Goal: Task Accomplishment & Management: Manage account settings

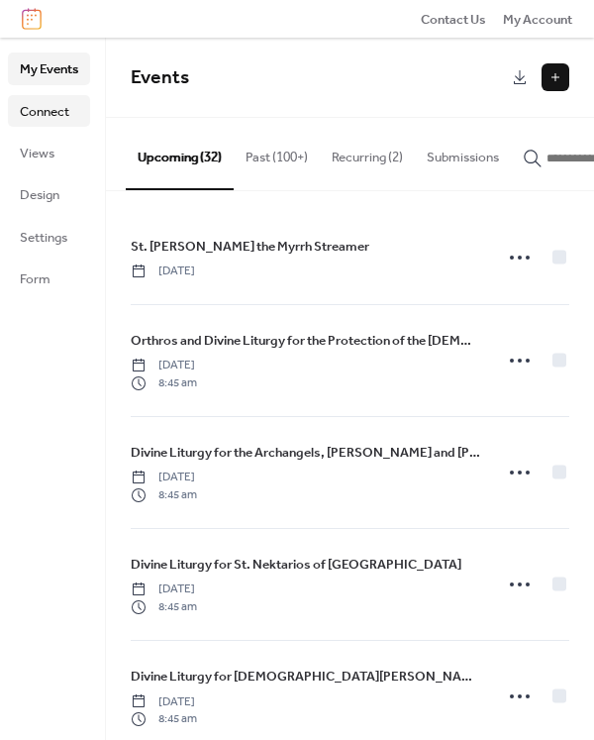
click at [55, 112] on span "Connect" at bounding box center [45, 112] width 50 height 20
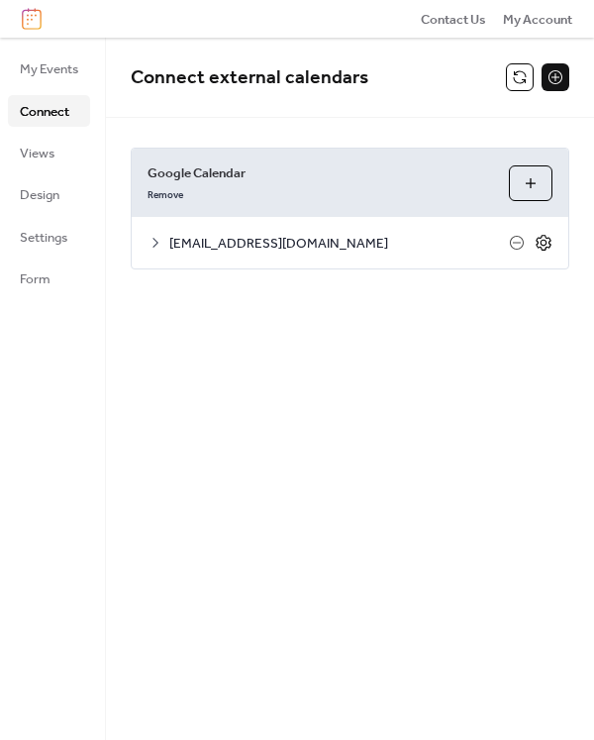
click at [552, 243] on icon at bounding box center [544, 243] width 18 height 18
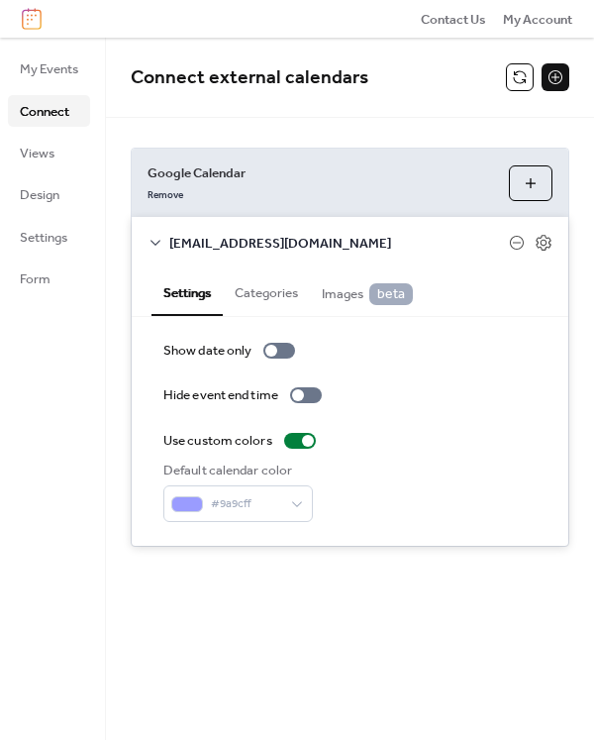
click at [391, 97] on span "Connect external calendars" at bounding box center [318, 78] width 375 height 40
click at [369, 87] on span "Connect external calendars" at bounding box center [318, 78] width 375 height 40
click at [288, 612] on div "Connect external calendars Google Calendar Remove Choose Calendars stsophia.bel…" at bounding box center [350, 389] width 488 height 702
click at [253, 309] on button "Categories" at bounding box center [266, 290] width 87 height 45
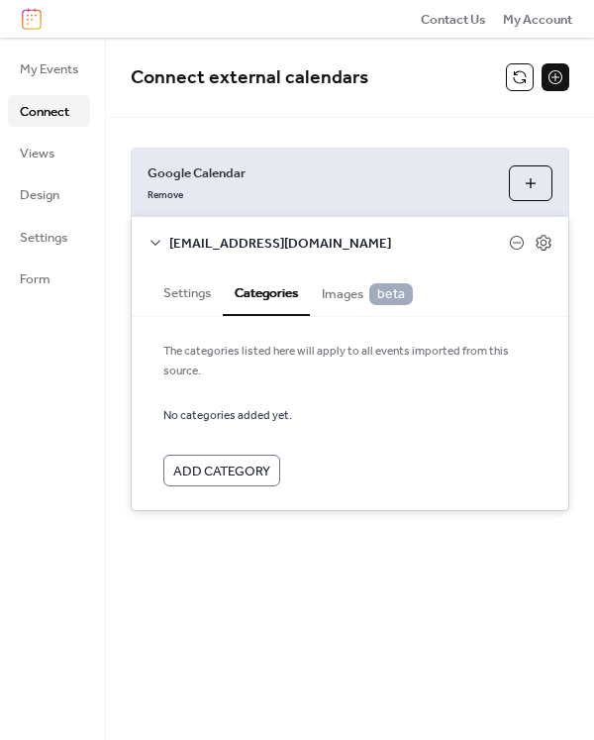
click at [228, 297] on button "Categories" at bounding box center [266, 291] width 87 height 47
click at [208, 293] on button "Settings" at bounding box center [187, 290] width 71 height 45
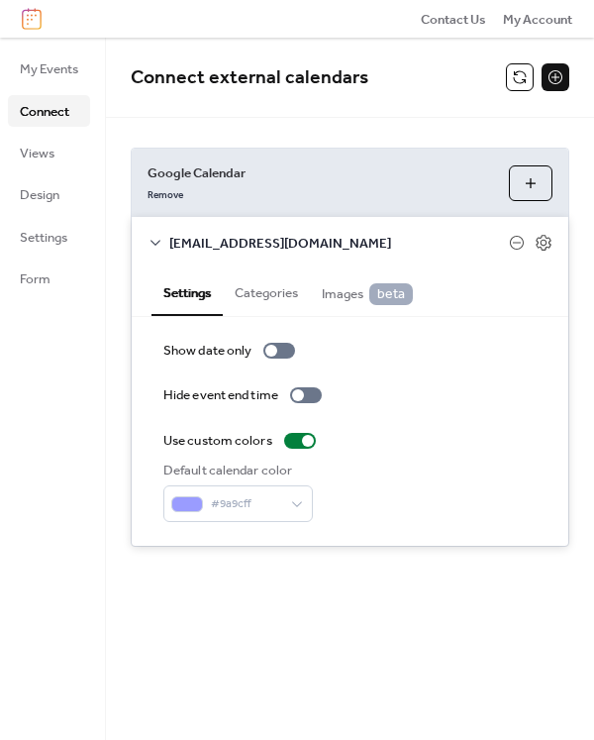
click at [239, 238] on span "[EMAIL_ADDRESS][DOMAIN_NAME]" at bounding box center [339, 244] width 340 height 20
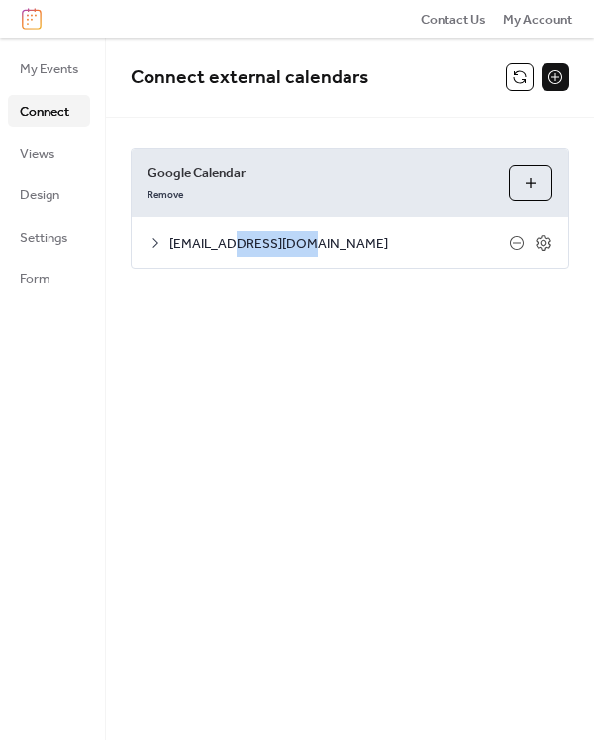
click at [239, 238] on span "[EMAIL_ADDRESS][DOMAIN_NAME]" at bounding box center [339, 244] width 340 height 20
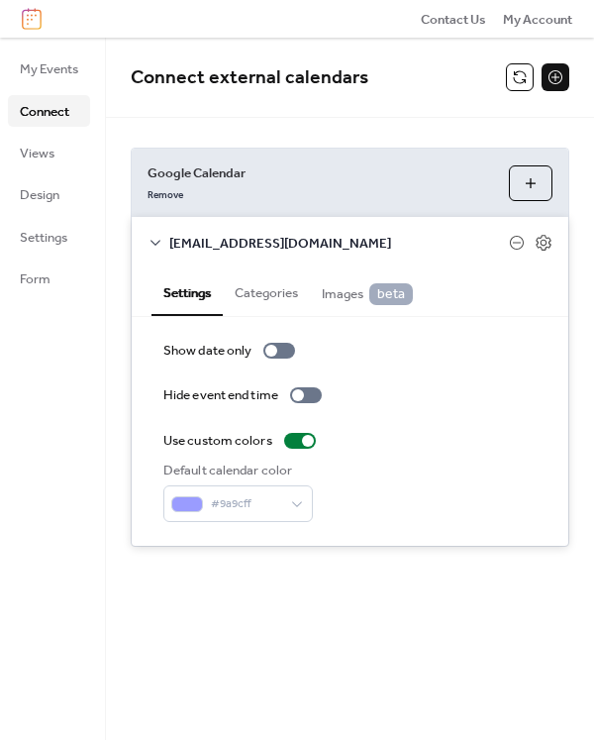
click at [313, 111] on div "Connect external calendars" at bounding box center [350, 78] width 488 height 80
click at [42, 148] on span "Views" at bounding box center [37, 154] width 35 height 20
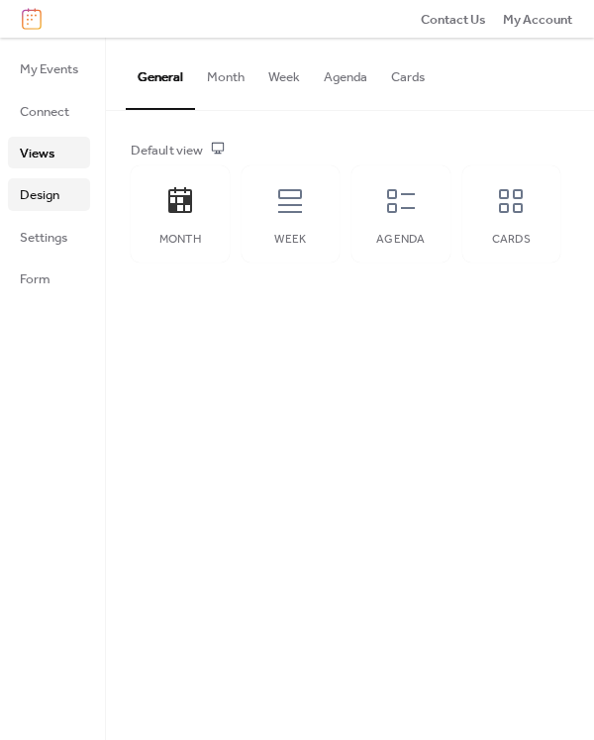
click at [40, 209] on link "Design" at bounding box center [49, 194] width 82 height 32
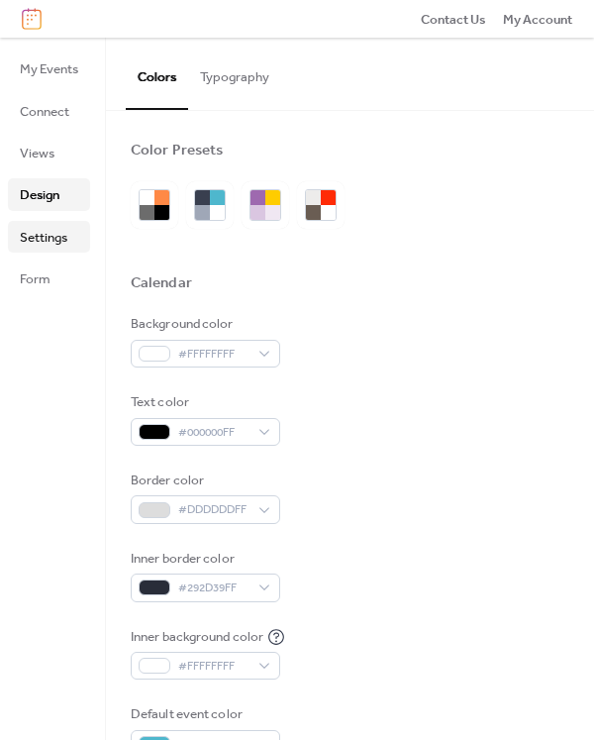
click at [41, 234] on span "Settings" at bounding box center [44, 238] width 48 height 20
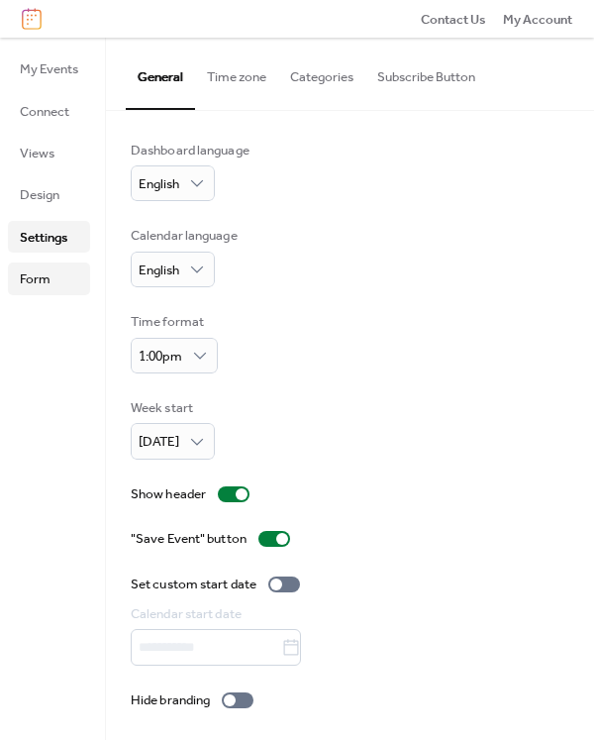
click at [28, 282] on span "Form" at bounding box center [35, 279] width 31 height 20
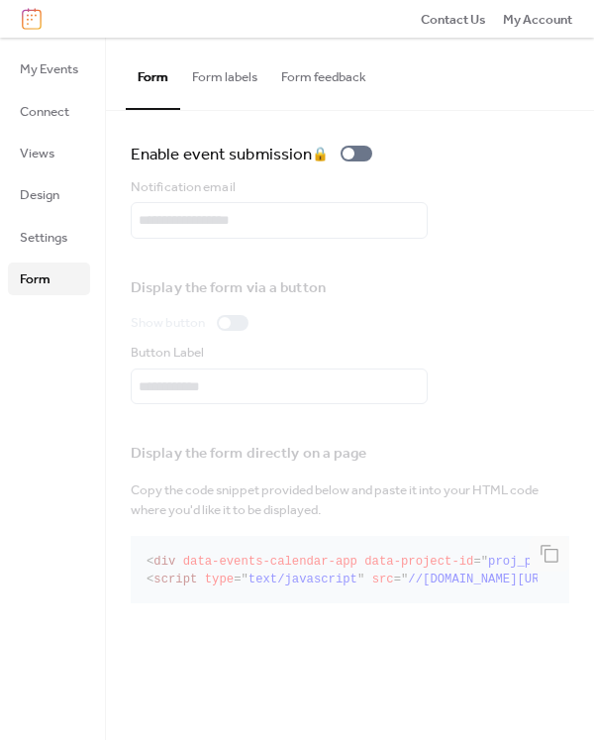
click at [333, 564] on div "Display the form directly on a page Copy the code snippet provided below and pa…" at bounding box center [350, 519] width 439 height 180
click at [266, 491] on div "Display the form directly on a page Copy the code snippet provided below and pa…" at bounding box center [350, 519] width 439 height 180
click at [227, 98] on button "Form labels" at bounding box center [224, 72] width 89 height 69
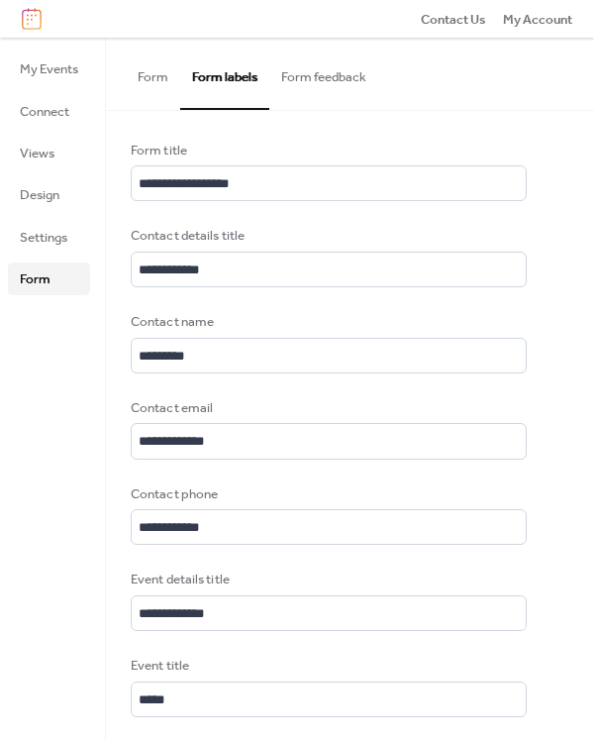
click at [343, 77] on button "Form feedback" at bounding box center [323, 72] width 109 height 69
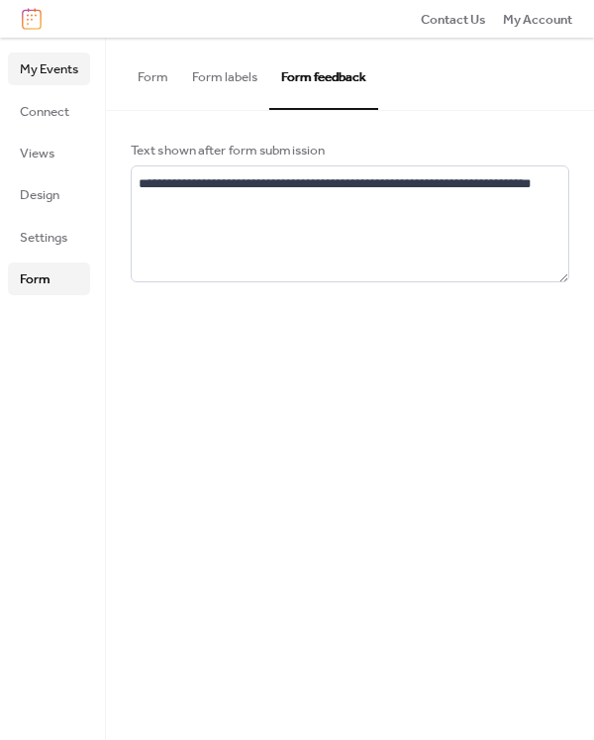
click at [51, 66] on span "My Events" at bounding box center [49, 69] width 58 height 20
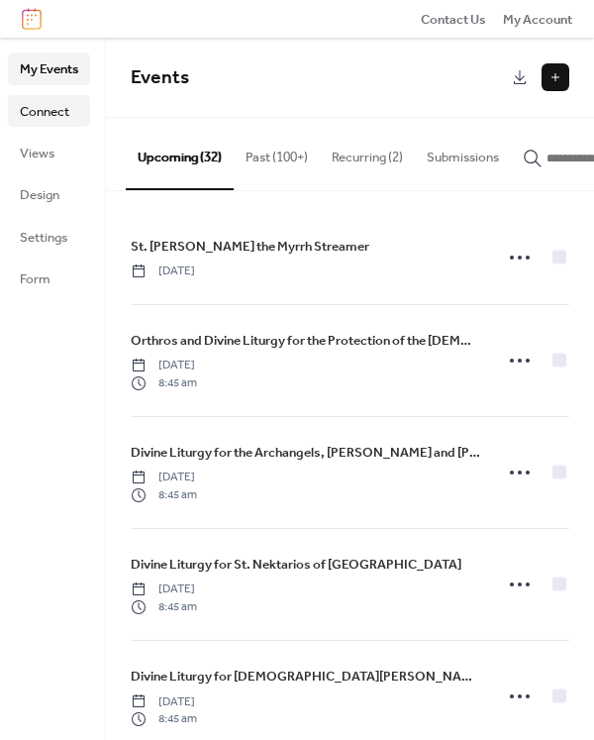
click at [49, 108] on span "Connect" at bounding box center [45, 112] width 50 height 20
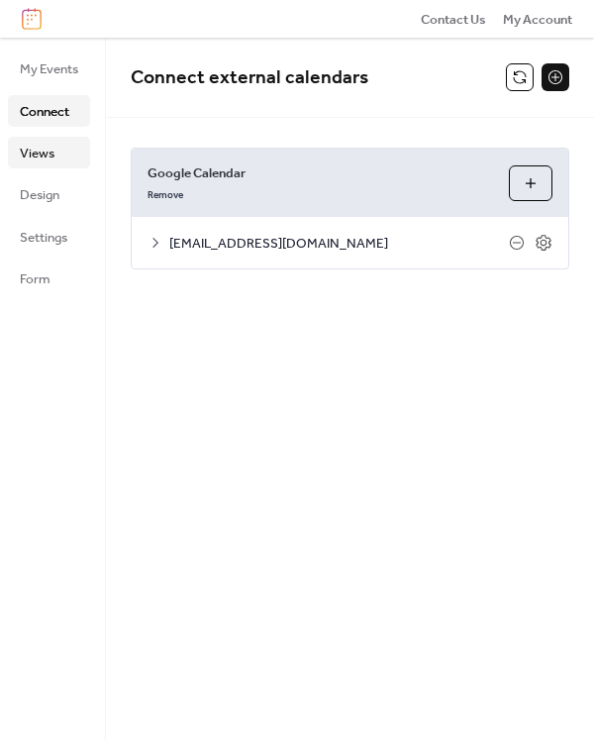
click at [54, 156] on link "Views" at bounding box center [49, 153] width 82 height 32
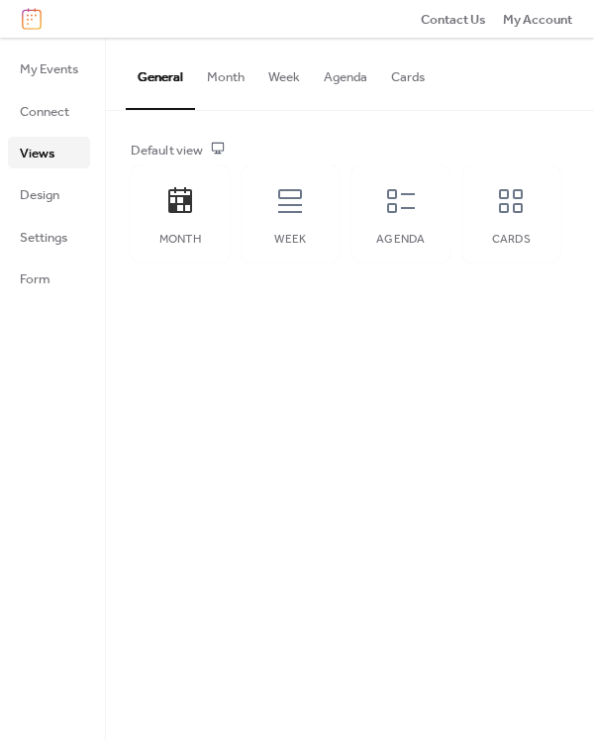
click at [42, 127] on ul "My Events Connect Views Design Settings Form" at bounding box center [49, 173] width 82 height 242
click at [48, 117] on span "Connect" at bounding box center [45, 112] width 50 height 20
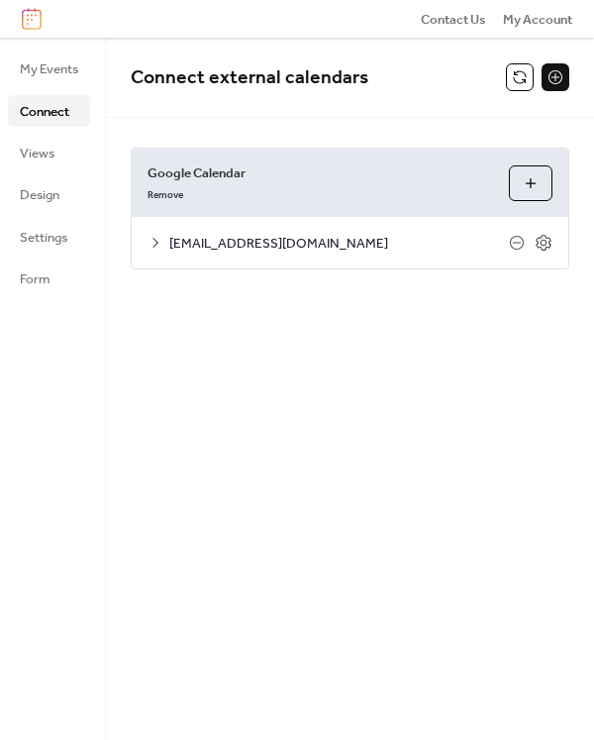
click at [266, 165] on span "Google Calendar" at bounding box center [321, 173] width 346 height 20
click at [227, 169] on span "Google Calendar" at bounding box center [321, 173] width 346 height 20
click at [62, 148] on link "Views" at bounding box center [49, 153] width 82 height 32
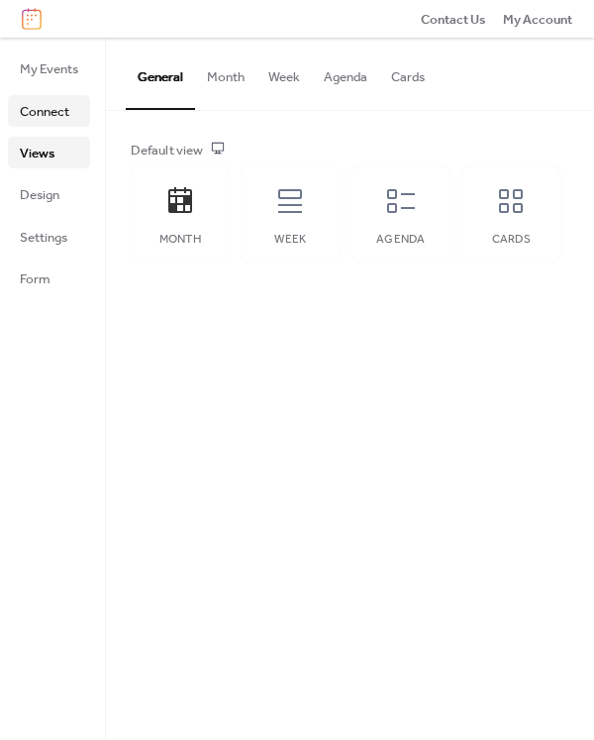
click at [51, 118] on span "Connect" at bounding box center [45, 112] width 50 height 20
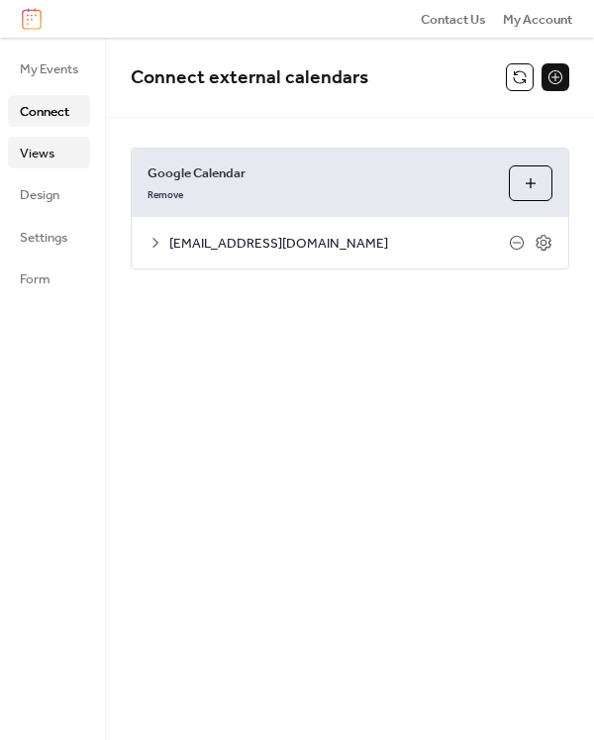
click at [64, 168] on link "Views" at bounding box center [49, 153] width 82 height 32
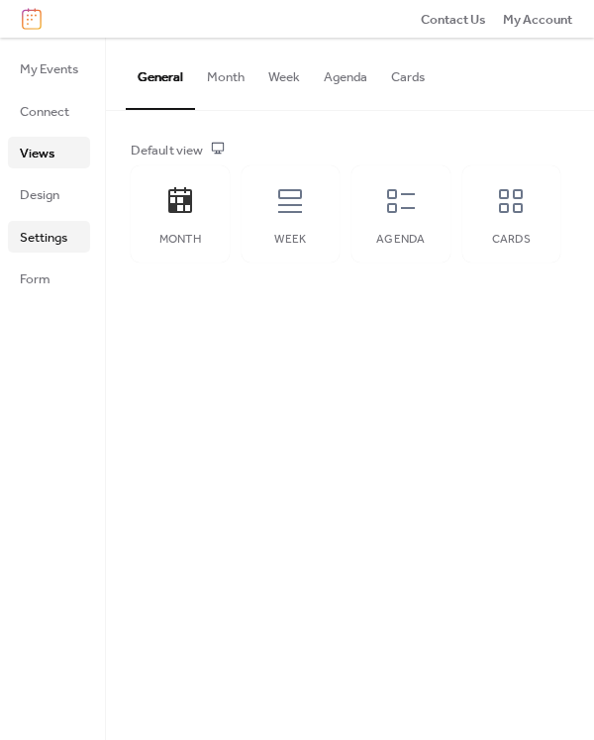
click at [65, 222] on link "Settings" at bounding box center [49, 237] width 82 height 32
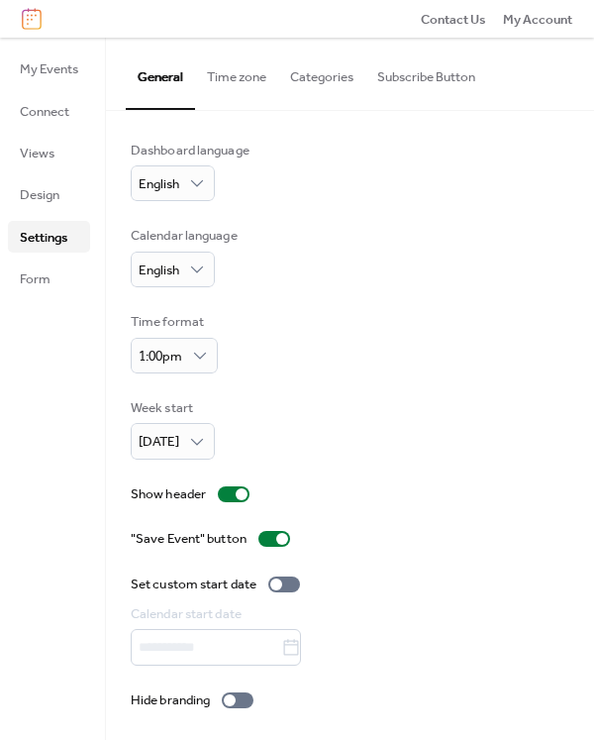
scroll to position [6, 0]
click at [69, 290] on link "Form" at bounding box center [49, 278] width 82 height 32
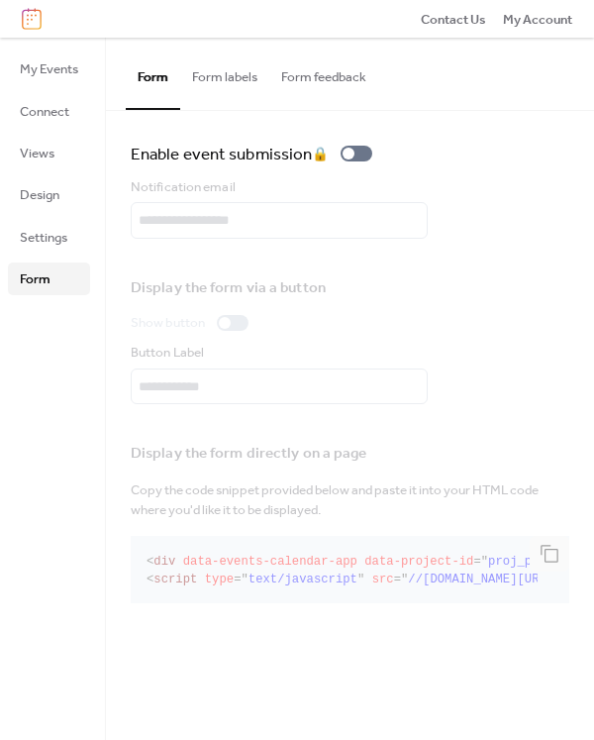
click at [214, 96] on button "Form labels" at bounding box center [224, 72] width 89 height 69
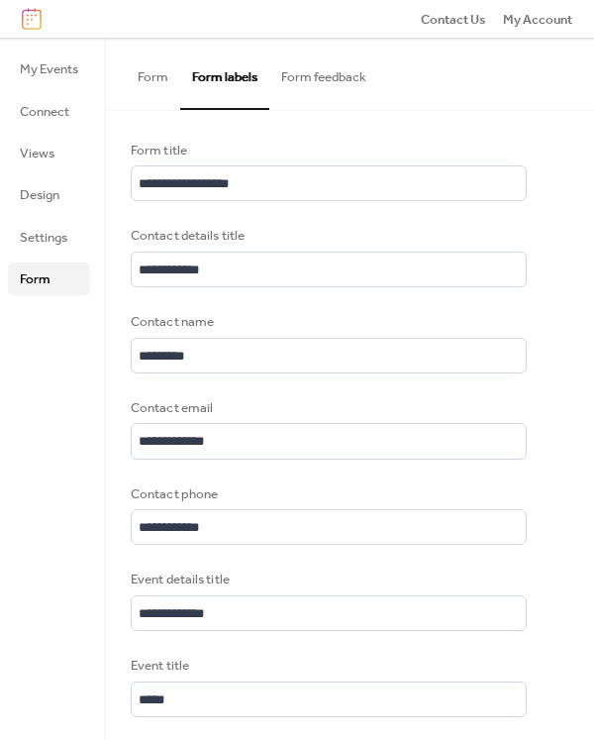
click at [410, 77] on div "Form Form labels Form feedback" at bounding box center [350, 74] width 488 height 72
click at [338, 81] on button "Form feedback" at bounding box center [323, 72] width 109 height 69
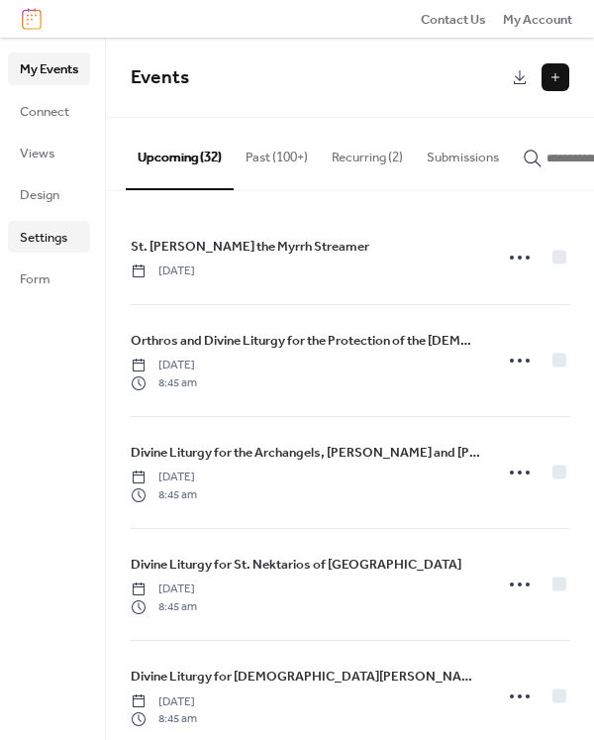
click at [50, 251] on link "Settings" at bounding box center [49, 237] width 82 height 32
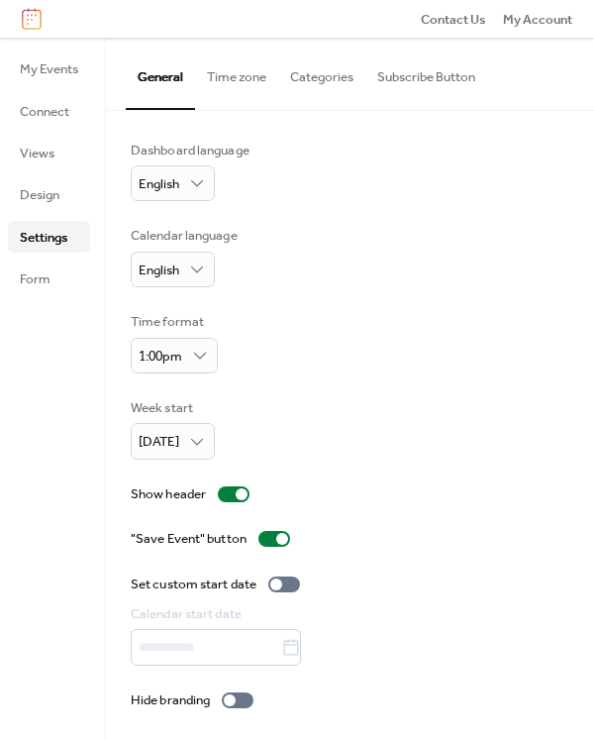
click at [231, 89] on button "Time zone" at bounding box center [236, 72] width 83 height 69
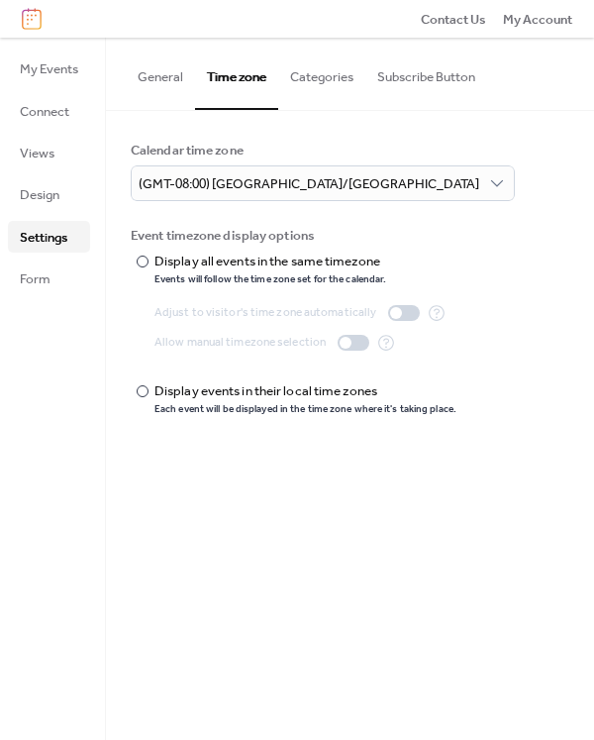
drag, startPoint x: 316, startPoint y: 88, endPoint x: 343, endPoint y: 80, distance: 27.9
click at [316, 87] on button "Categories" at bounding box center [321, 72] width 87 height 69
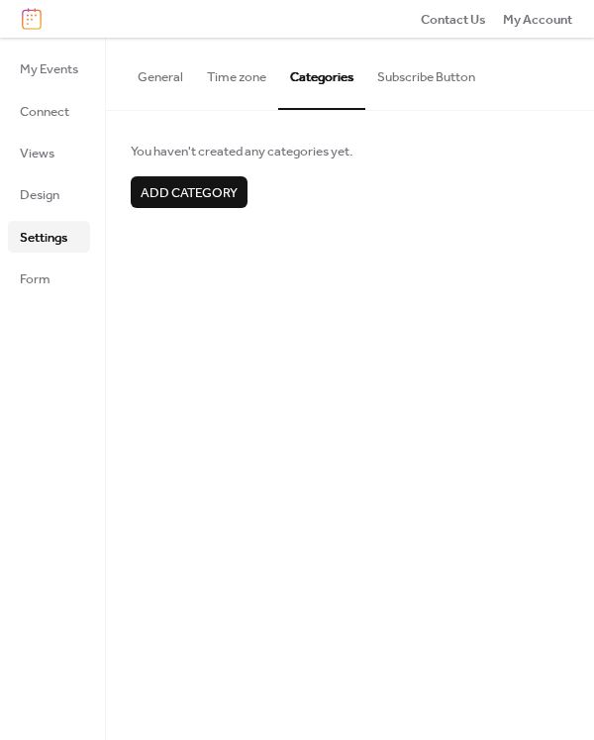
click at [423, 74] on button "Subscribe Button" at bounding box center [426, 72] width 122 height 69
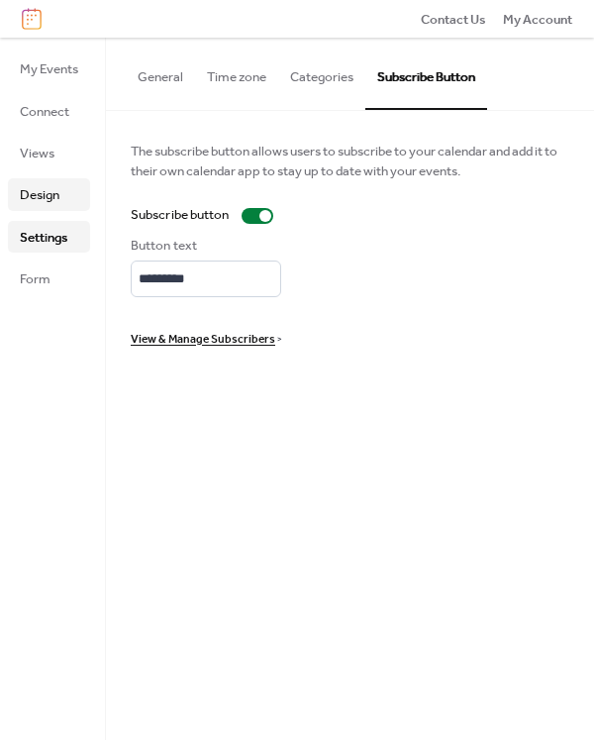
click at [45, 195] on span "Design" at bounding box center [40, 195] width 40 height 20
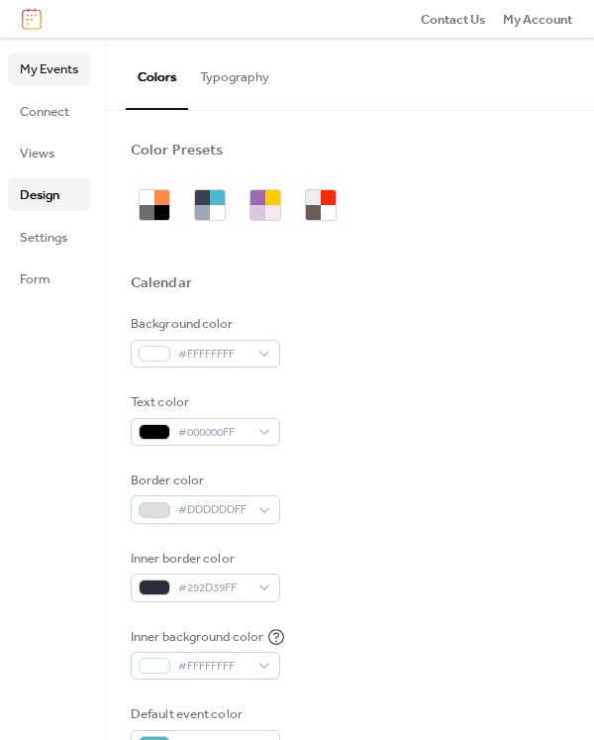
click at [55, 63] on span "My Events" at bounding box center [49, 69] width 58 height 20
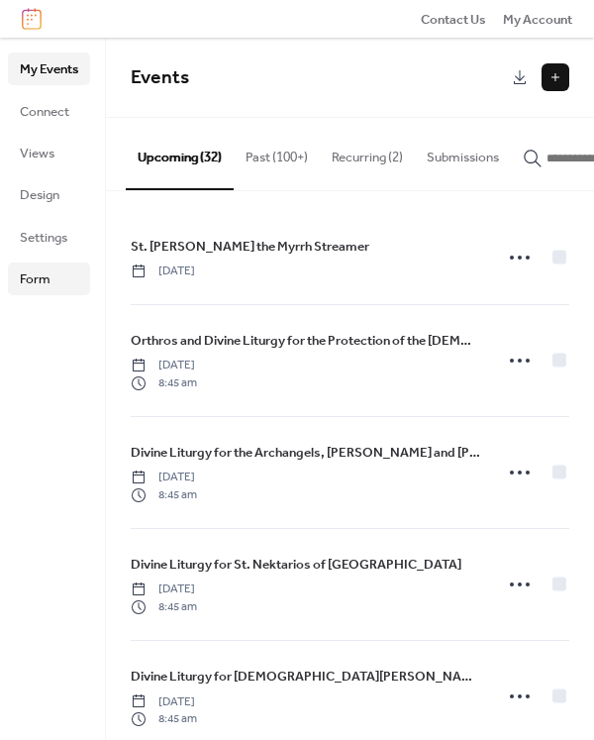
click at [51, 280] on link "Form" at bounding box center [49, 278] width 82 height 32
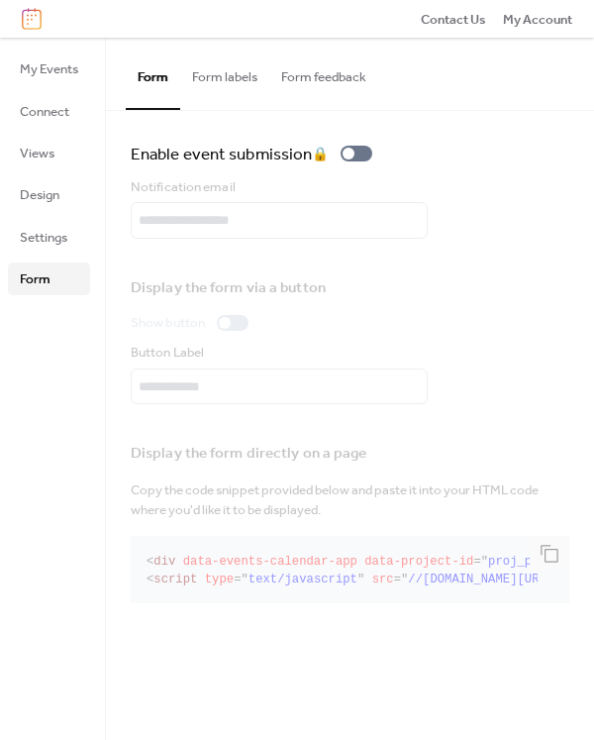
click at [250, 567] on div "Display the form directly on a page Copy the code snippet provided below and pa…" at bounding box center [350, 519] width 439 height 180
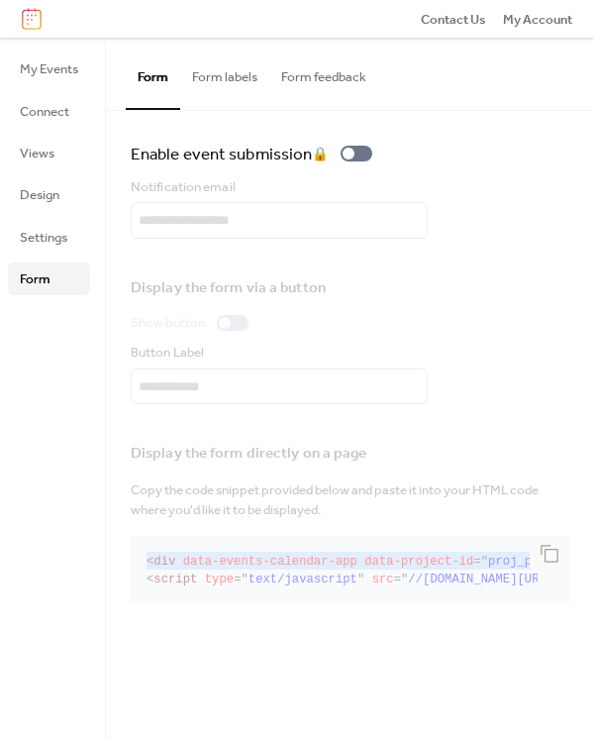
click at [250, 567] on div "Display the form directly on a page Copy the code snippet provided below and pa…" at bounding box center [350, 519] width 439 height 180
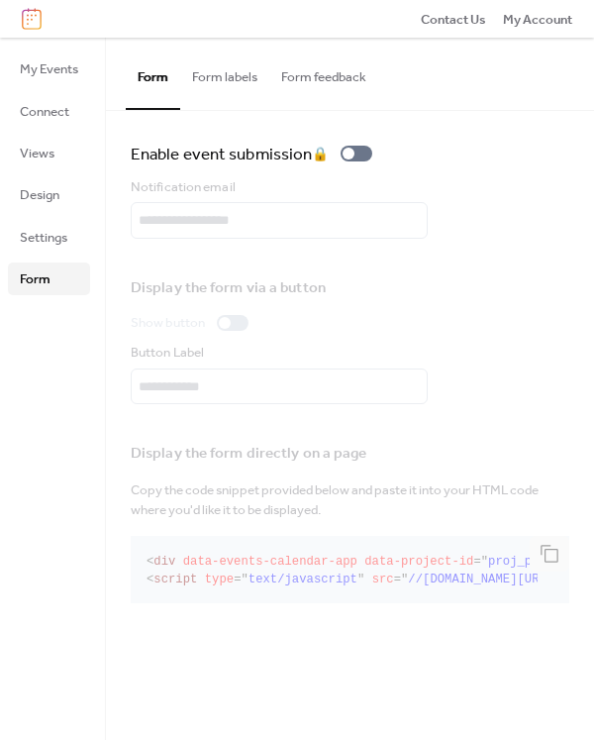
click at [249, 575] on div "Display the form directly on a page Copy the code snippet provided below and pa…" at bounding box center [350, 519] width 439 height 180
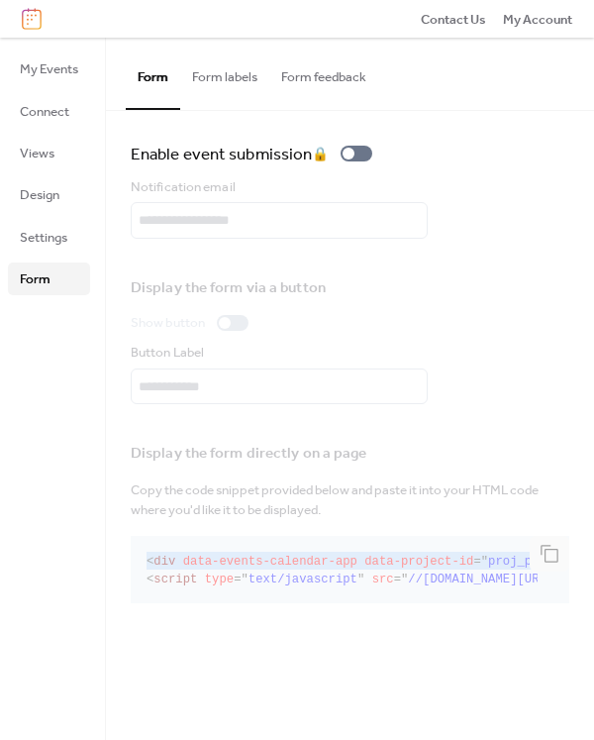
click at [249, 575] on div "Display the form directly on a page Copy the code snippet provided below and pa…" at bounding box center [350, 519] width 439 height 180
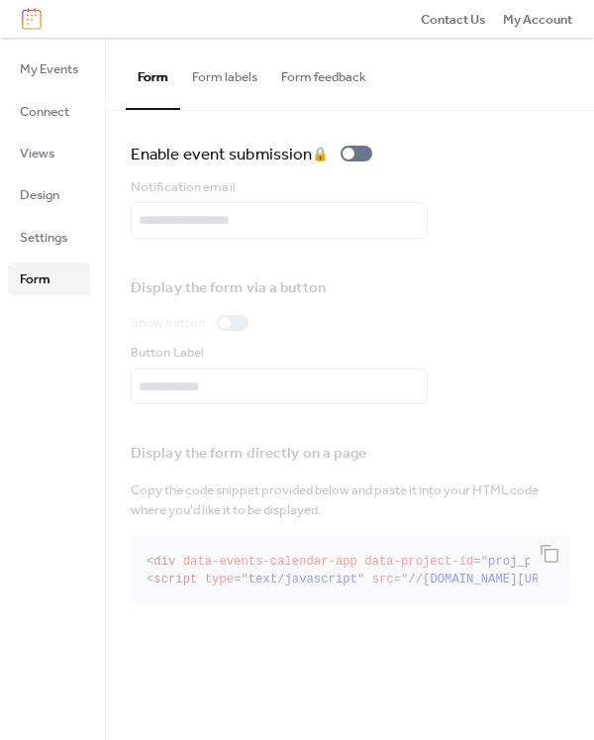
click at [249, 589] on div "Display the form directly on a page Copy the code snippet provided below and pa…" at bounding box center [350, 519] width 439 height 180
click at [249, 592] on div "Display the form directly on a page Copy the code snippet provided below and pa…" at bounding box center [350, 519] width 439 height 180
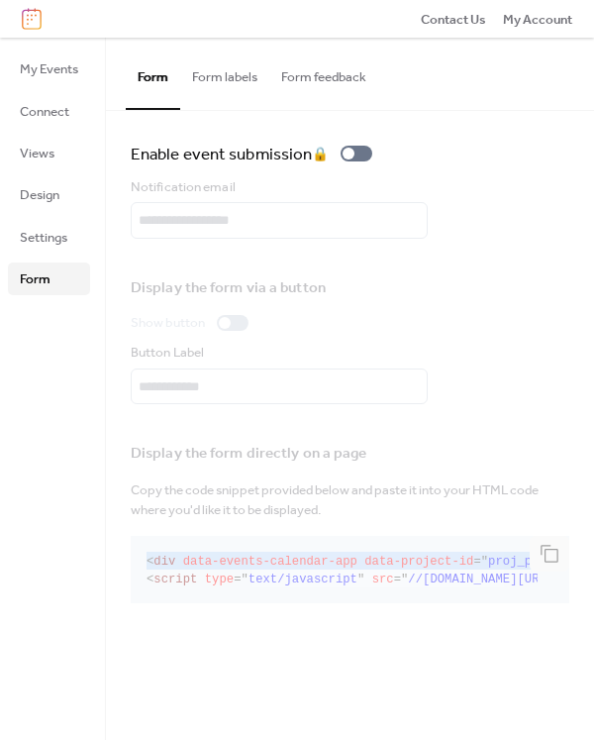
click at [246, 592] on div "Display the form directly on a page Copy the code snippet provided below and pa…" at bounding box center [350, 519] width 439 height 180
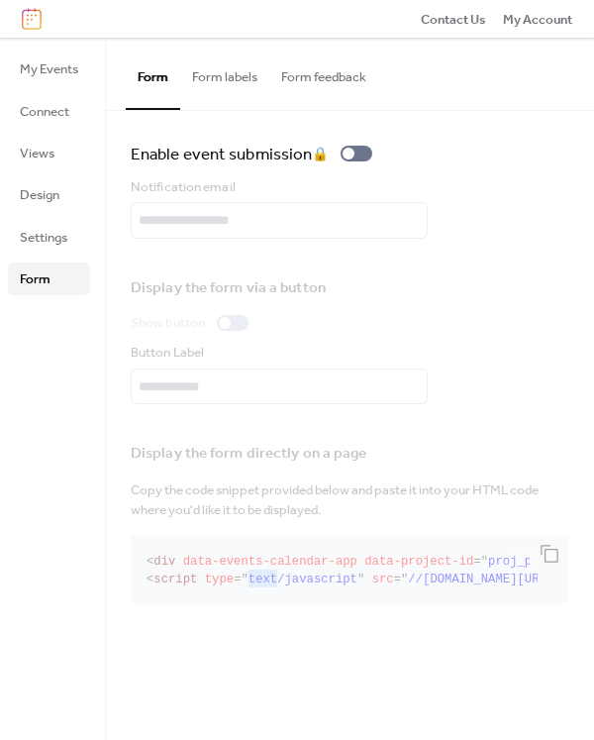
click at [245, 592] on div "Display the form directly on a page Copy the code snippet provided below and pa…" at bounding box center [350, 519] width 439 height 180
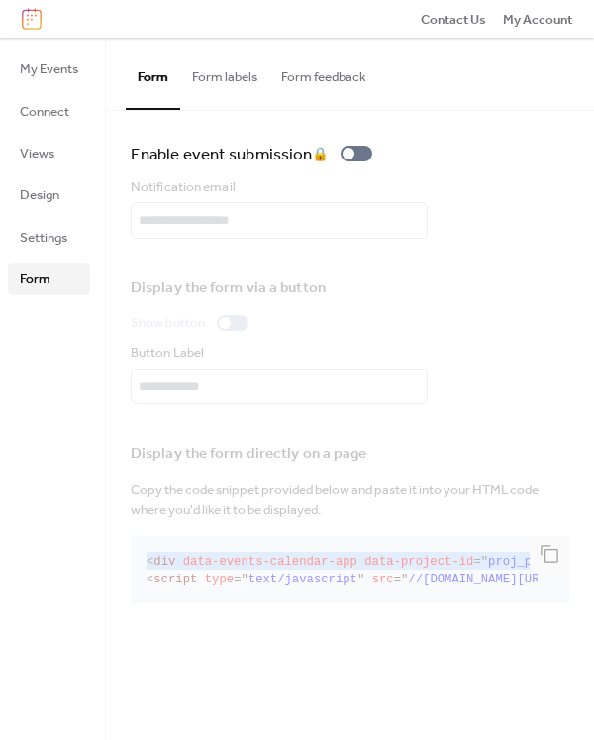
click at [242, 594] on div "Display the form directly on a page Copy the code snippet provided below and pa…" at bounding box center [350, 519] width 439 height 180
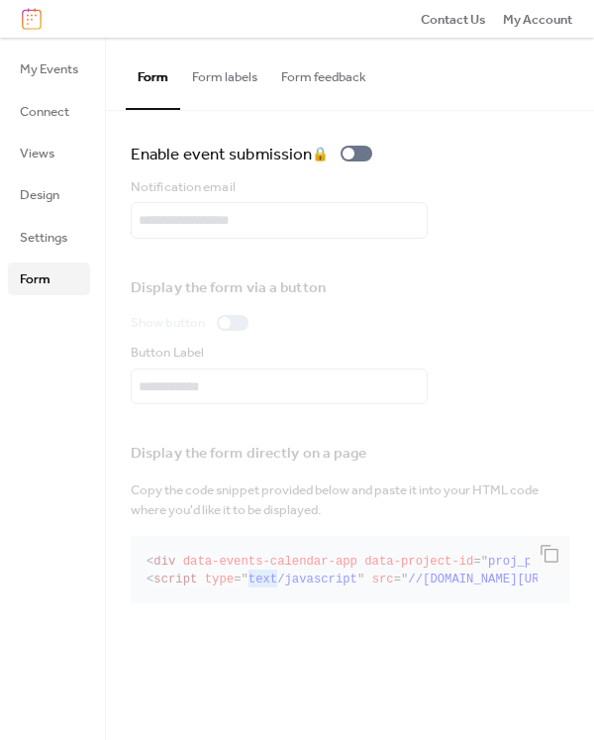
click at [240, 593] on div "Display the form directly on a page Copy the code snippet provided below and pa…" at bounding box center [350, 519] width 439 height 180
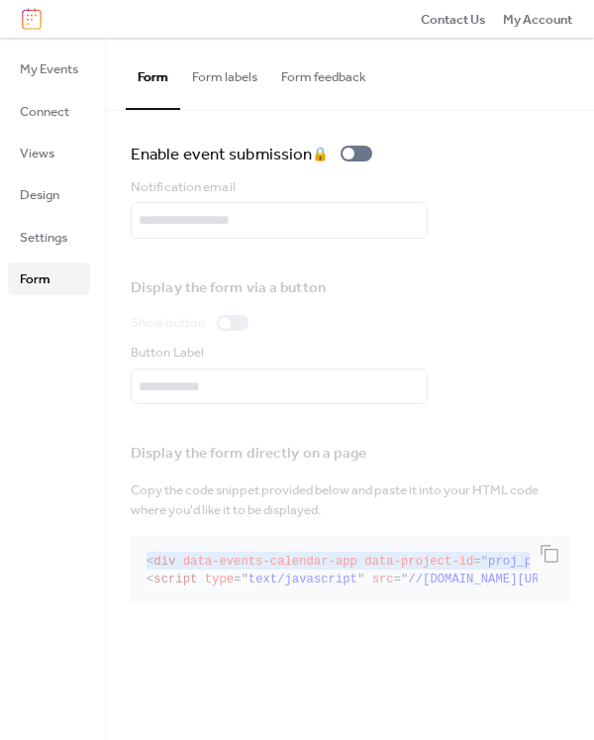
click at [240, 593] on div "Display the form directly on a page Copy the code snippet provided below and pa…" at bounding box center [350, 519] width 439 height 180
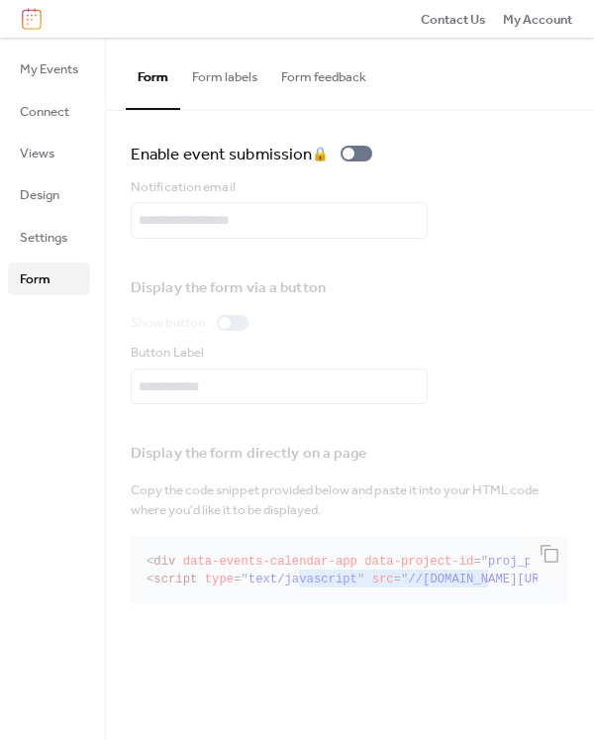
drag, startPoint x: 284, startPoint y: 622, endPoint x: 458, endPoint y: 623, distance: 174.3
click at [458, 609] on div "Display the form directly on a page Copy the code snippet provided below and pa…" at bounding box center [350, 519] width 439 height 180
click at [487, 573] on div "Display the form directly on a page Copy the code snippet provided below and pa…" at bounding box center [350, 519] width 439 height 180
click at [552, 567] on div "Display the form directly on a page Copy the code snippet provided below and pa…" at bounding box center [350, 519] width 439 height 180
click at [552, 566] on div "Display the form directly on a page Copy the code snippet provided below and pa…" at bounding box center [350, 519] width 439 height 180
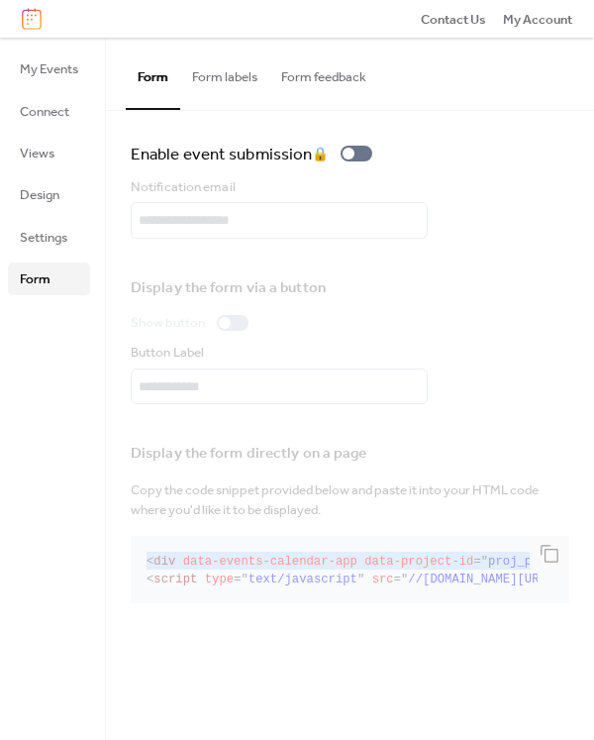
click at [552, 566] on div "Display the form directly on a page Copy the code snippet provided below and pa…" at bounding box center [350, 519] width 439 height 180
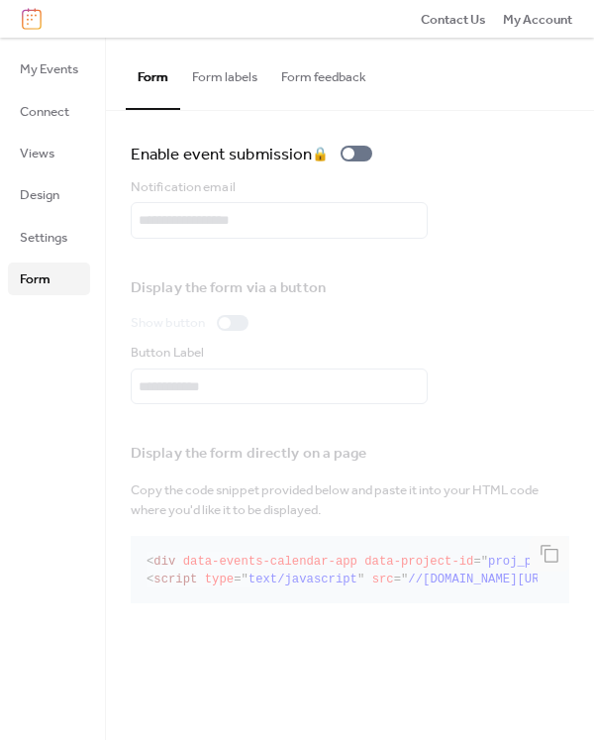
click at [446, 578] on div "Display the form directly on a page Copy the code snippet provided below and pa…" at bounding box center [350, 519] width 439 height 180
click at [447, 574] on div "Display the form directly on a page Copy the code snippet provided below and pa…" at bounding box center [350, 519] width 439 height 180
click at [449, 574] on div "Display the form directly on a page Copy the code snippet provided below and pa…" at bounding box center [350, 519] width 439 height 180
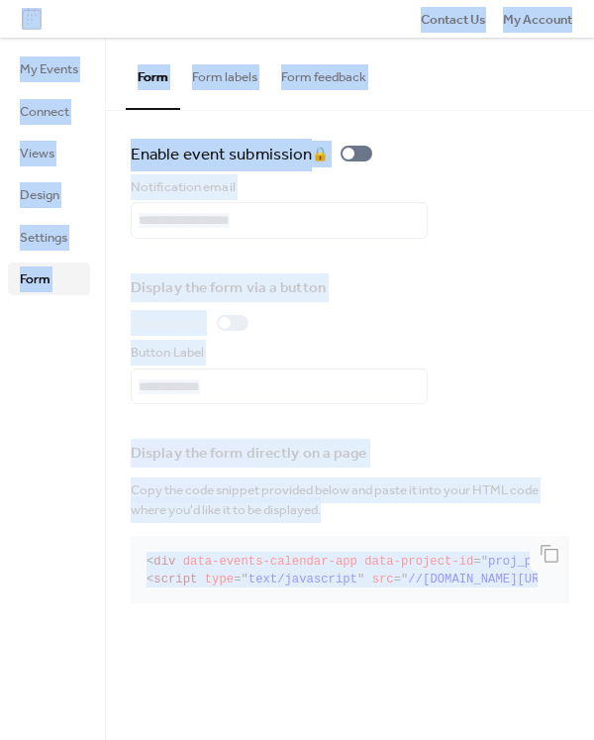
click at [449, 574] on div "Display the form directly on a page Copy the code snippet provided below and pa…" at bounding box center [350, 519] width 439 height 180
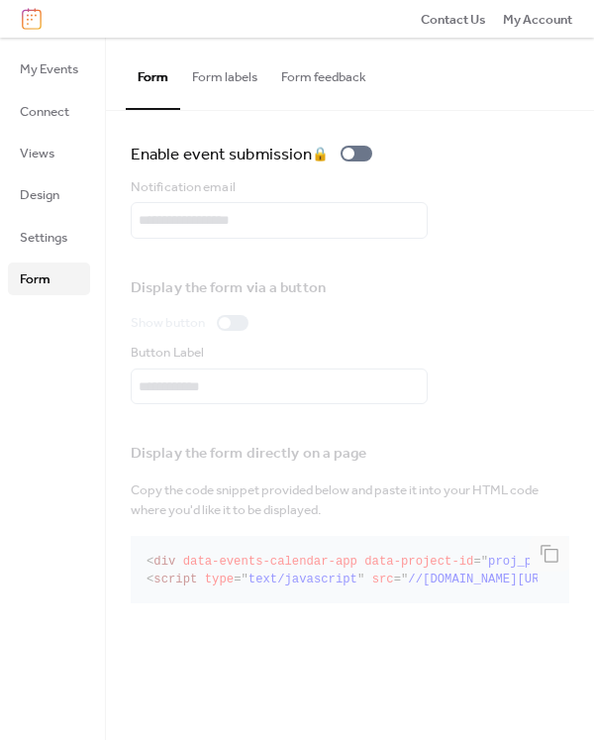
click at [443, 573] on div "Display the form directly on a page Copy the code snippet provided below and pa…" at bounding box center [350, 519] width 439 height 180
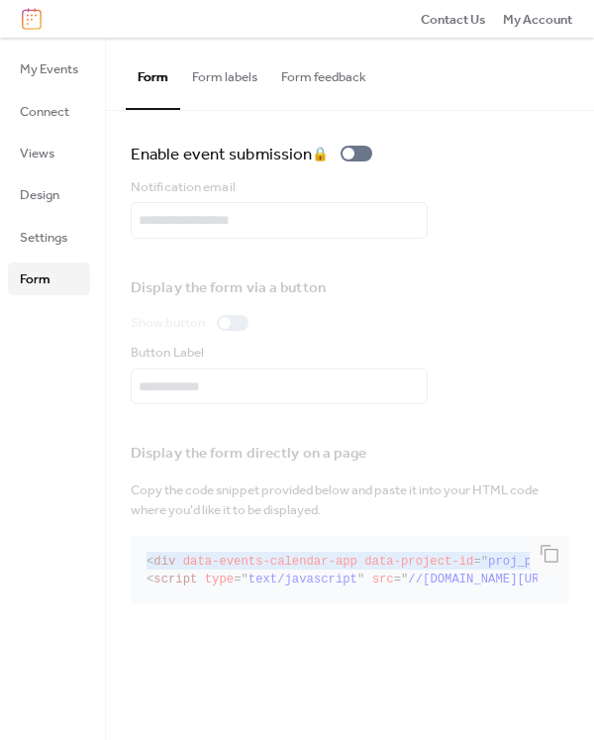
click at [443, 573] on div "Display the form directly on a page Copy the code snippet provided below and pa…" at bounding box center [350, 519] width 439 height 180
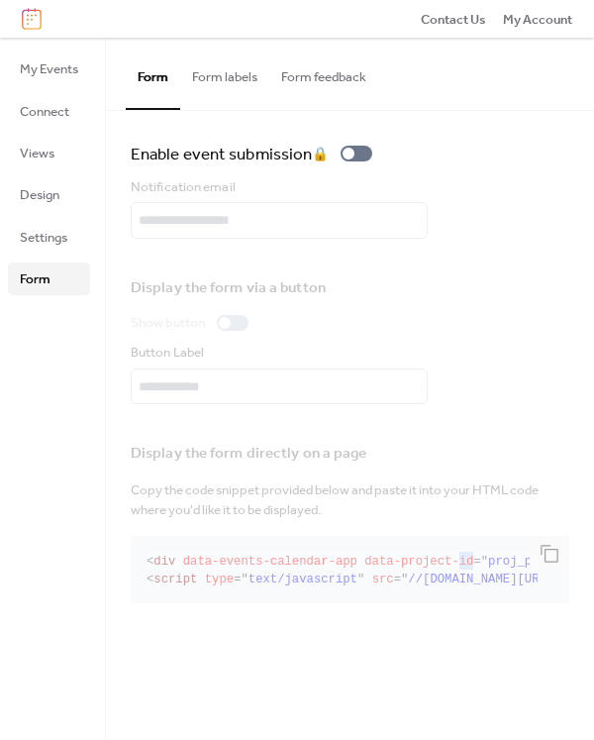
click at [443, 573] on div "Display the form directly on a page Copy the code snippet provided below and pa…" at bounding box center [350, 519] width 439 height 180
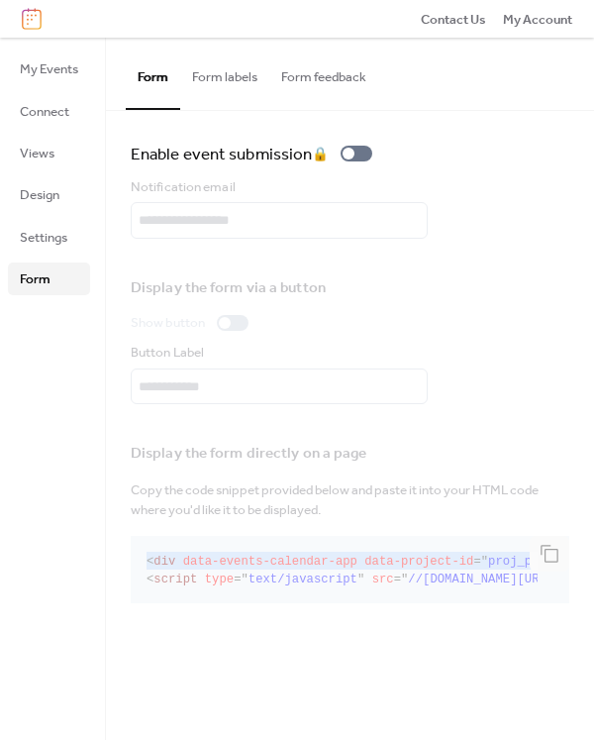
click at [443, 573] on div "Display the form directly on a page Copy the code snippet provided below and pa…" at bounding box center [350, 519] width 439 height 180
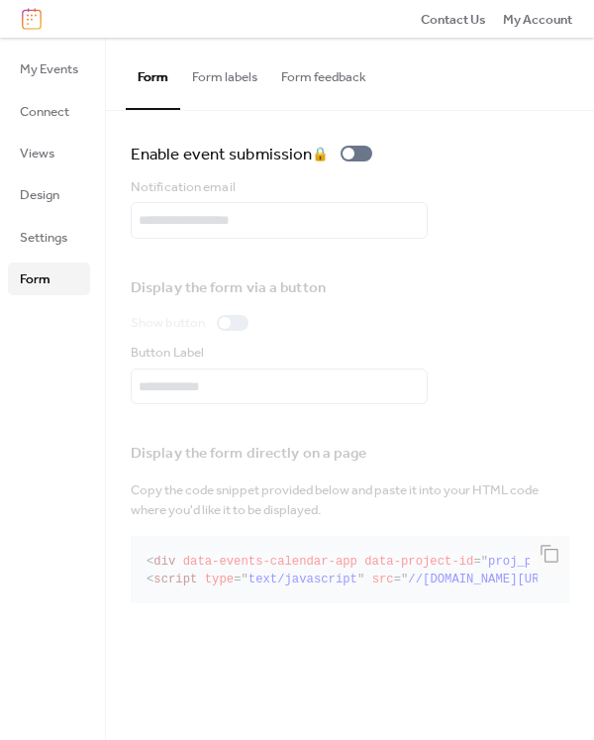
click at [221, 586] on div "Display the form directly on a page Copy the code snippet provided below and pa…" at bounding box center [350, 519] width 439 height 180
drag, startPoint x: 147, startPoint y: 573, endPoint x: 578, endPoint y: 644, distance: 437.4
click at [578, 640] on div "Enable event submission 🔒 Notification email Display the form via a button Show…" at bounding box center [350, 375] width 488 height 529
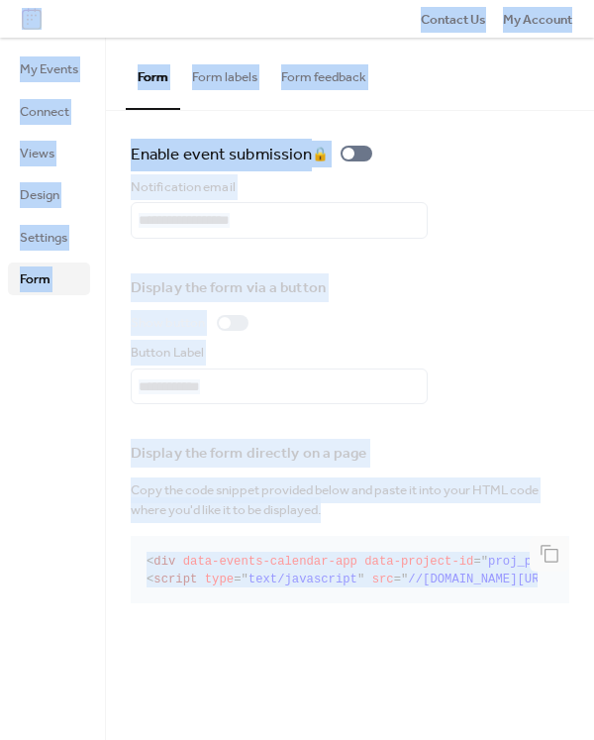
drag, startPoint x: 295, startPoint y: 618, endPoint x: 525, endPoint y: 614, distance: 229.8
click at [525, 609] on div "Display the form directly on a page Copy the code snippet provided below and pa…" at bounding box center [350, 519] width 439 height 180
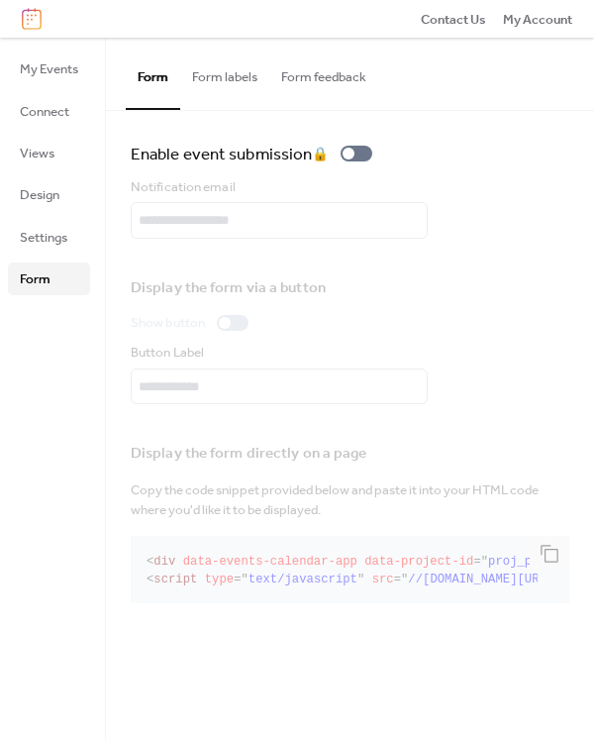
click at [458, 609] on div "Display the form directly on a page Copy the code snippet provided below and pa…" at bounding box center [350, 519] width 439 height 180
click at [61, 231] on span "Settings" at bounding box center [44, 238] width 48 height 20
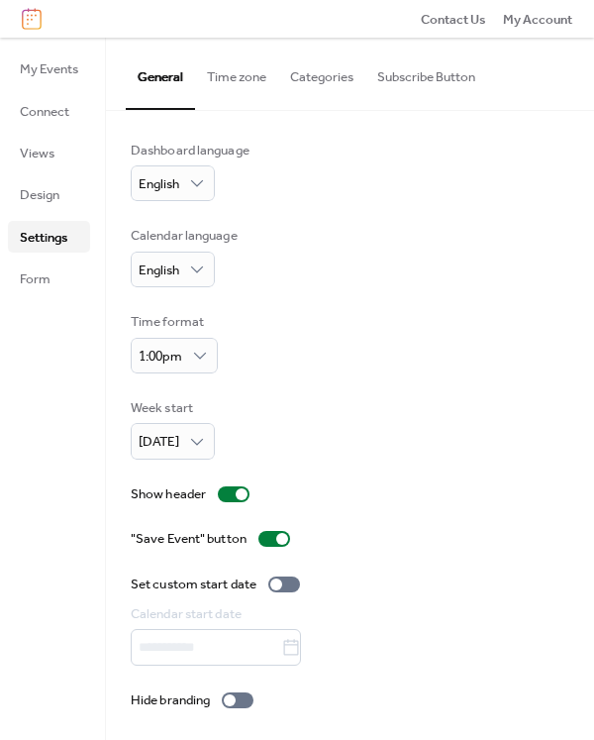
scroll to position [6, 0]
click at [65, 206] on link "Design" at bounding box center [49, 194] width 82 height 32
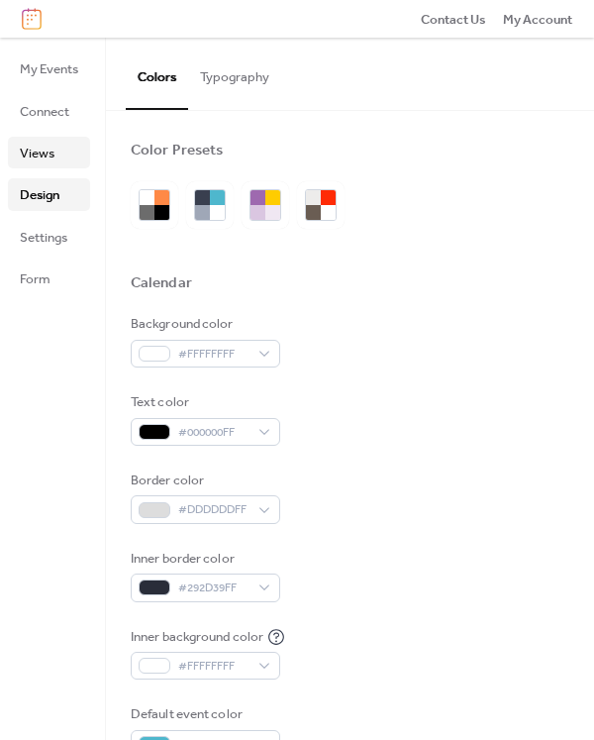
click at [32, 166] on link "Views" at bounding box center [49, 153] width 82 height 32
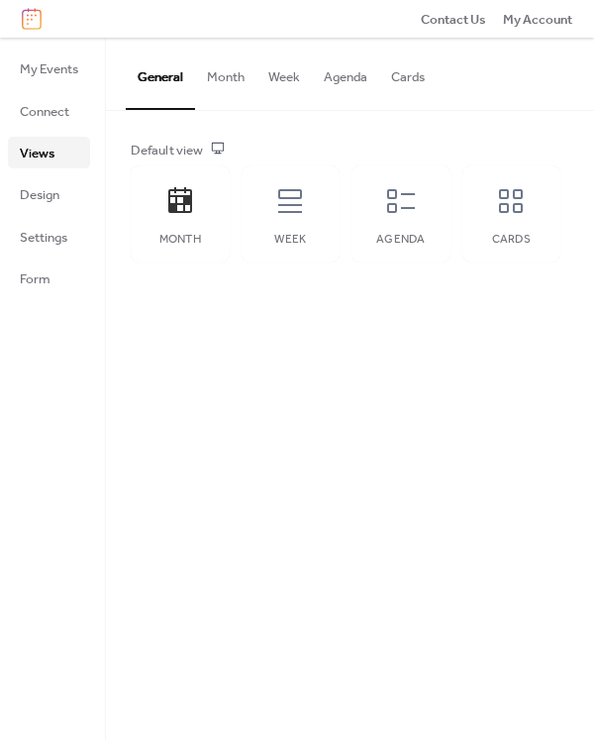
click at [25, 131] on ul "My Events Connect Views Design Settings Form" at bounding box center [49, 173] width 82 height 242
click at [31, 122] on span "Connect" at bounding box center [45, 112] width 50 height 20
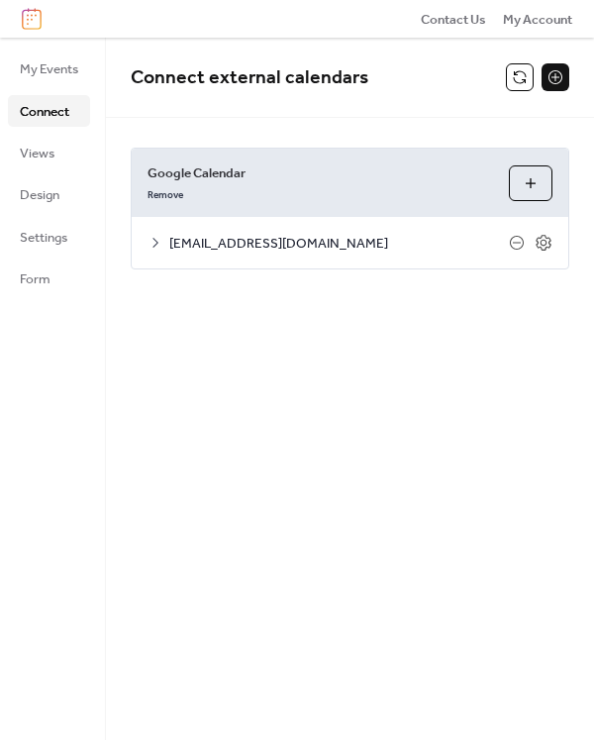
click at [158, 246] on icon at bounding box center [156, 243] width 16 height 16
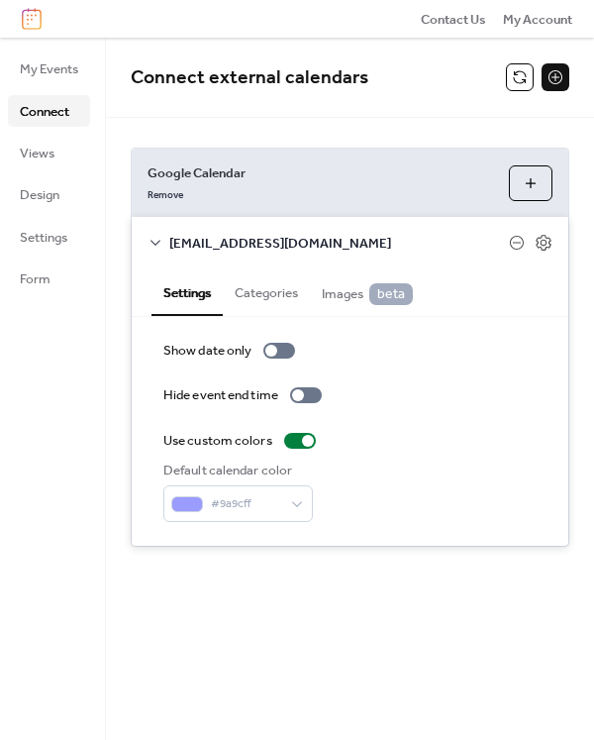
click at [375, 236] on span "[EMAIL_ADDRESS][DOMAIN_NAME]" at bounding box center [339, 244] width 340 height 20
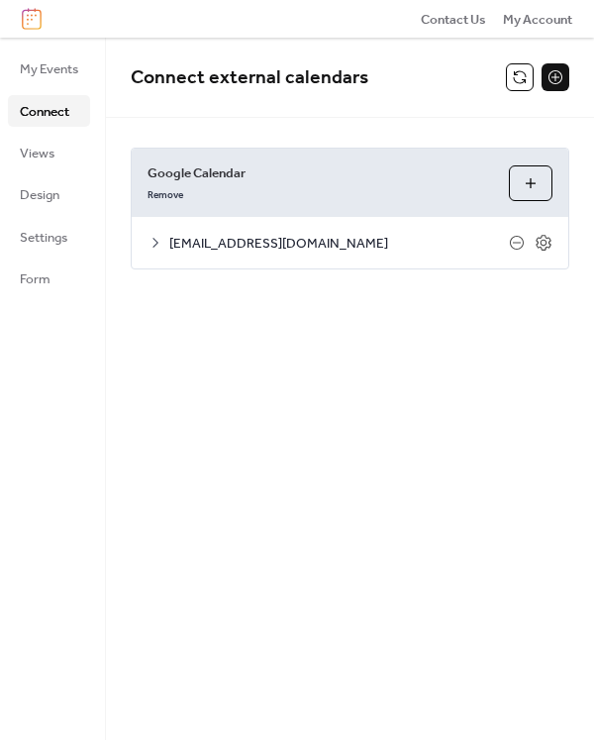
click at [375, 236] on span "[EMAIL_ADDRESS][DOMAIN_NAME]" at bounding box center [339, 244] width 340 height 20
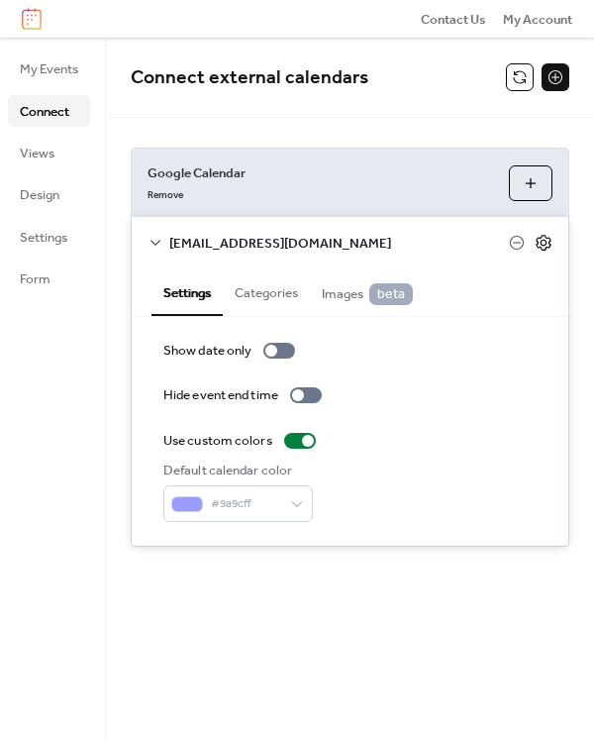
click at [539, 250] on icon at bounding box center [544, 243] width 18 height 18
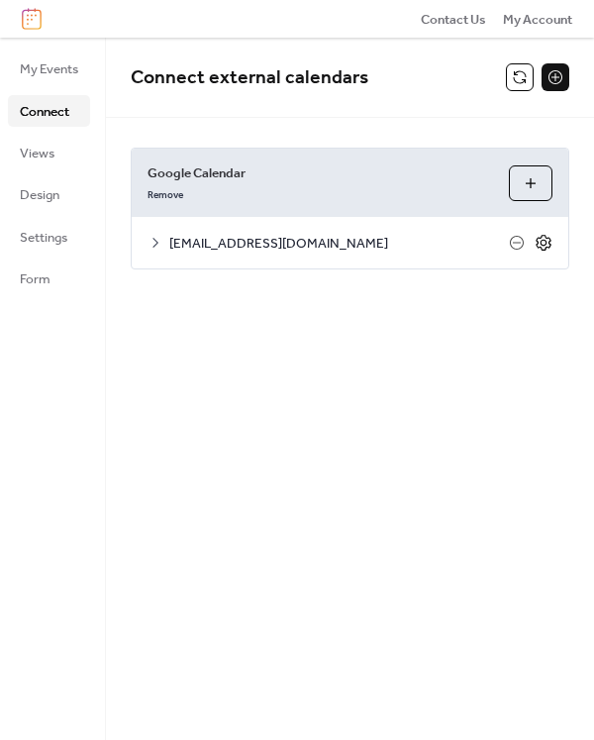
click at [539, 251] on icon at bounding box center [544, 243] width 18 height 18
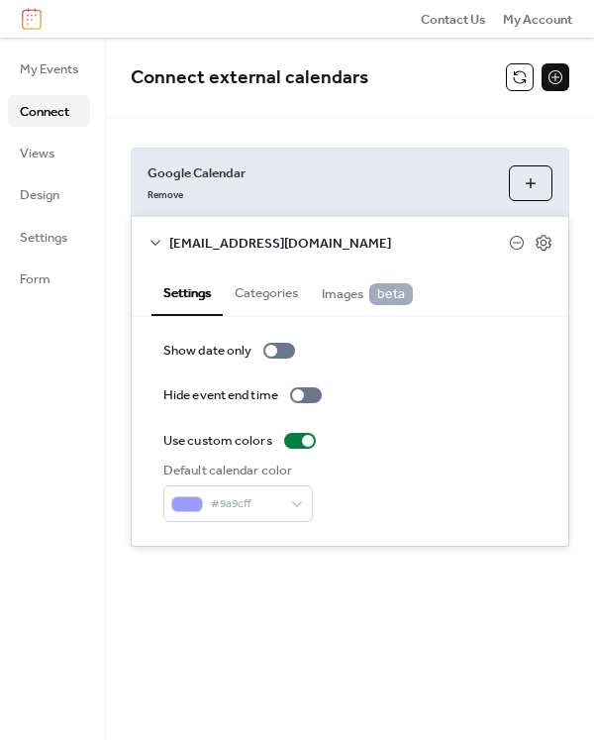
click at [355, 297] on span "Images beta" at bounding box center [367, 293] width 91 height 21
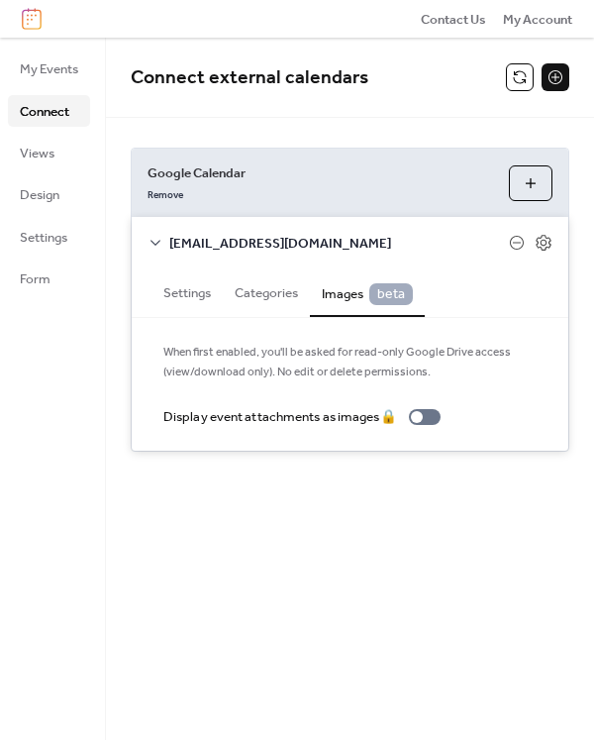
click at [274, 299] on button "Categories" at bounding box center [266, 290] width 87 height 45
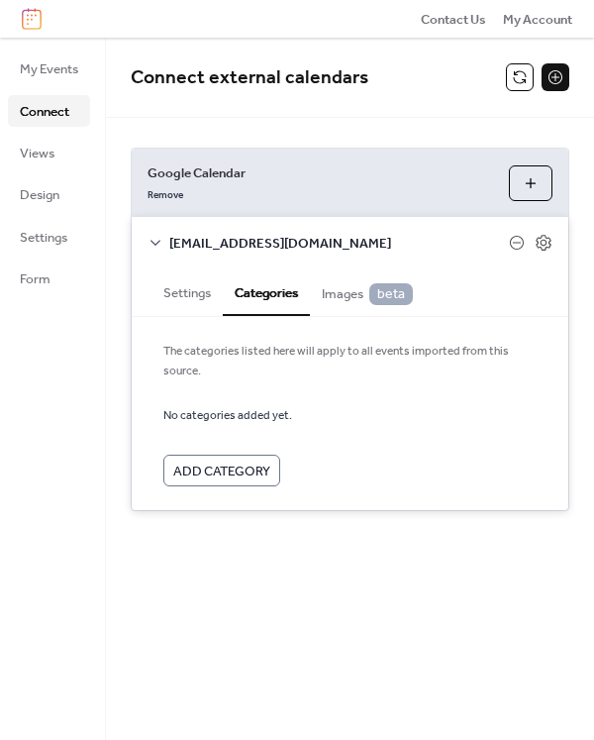
click at [207, 291] on button "Settings" at bounding box center [187, 290] width 71 height 45
